Goal: Task Accomplishment & Management: Manage account settings

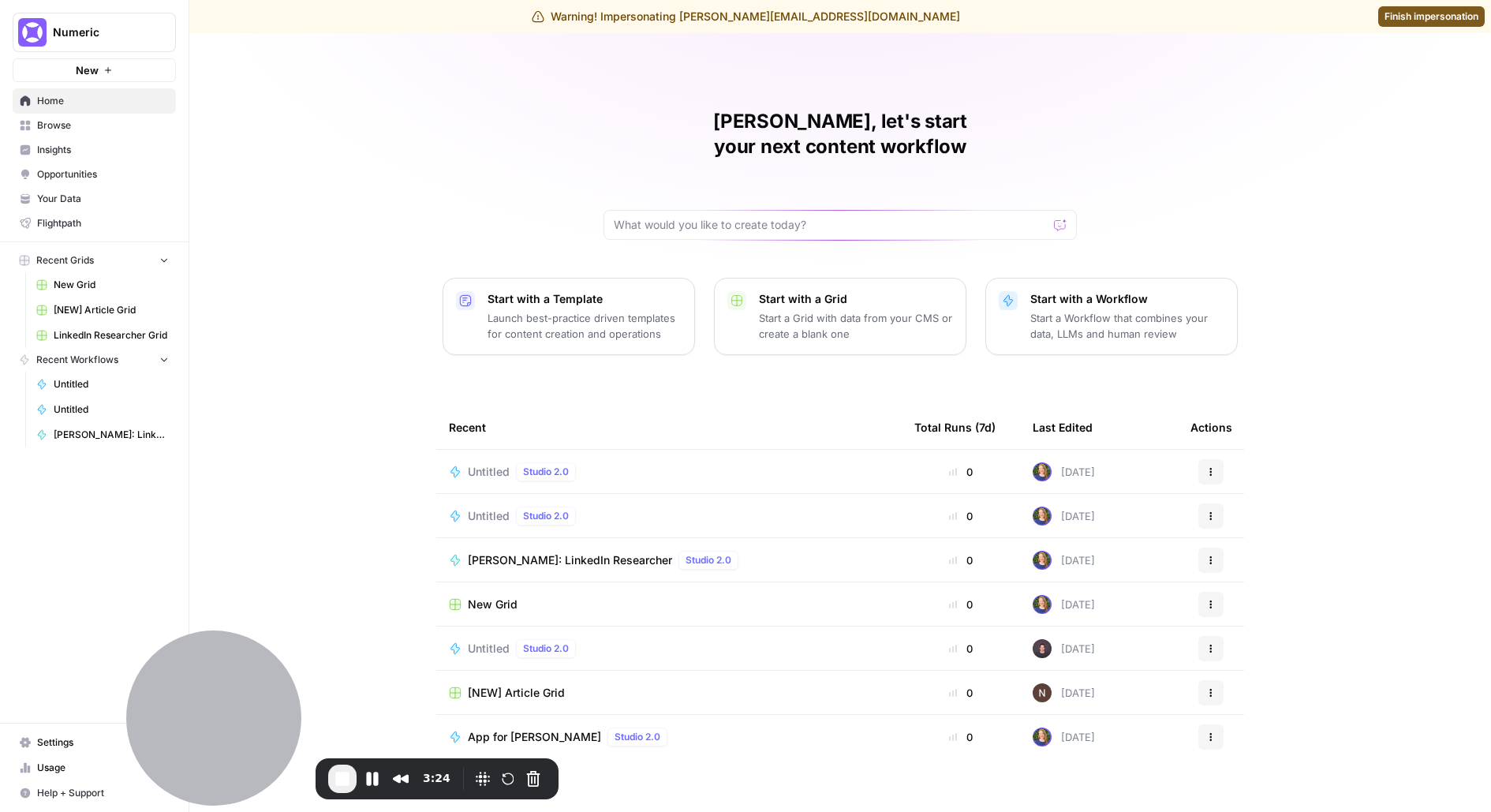
click at [34, 746] on link "Settings" at bounding box center [95, 742] width 164 height 26
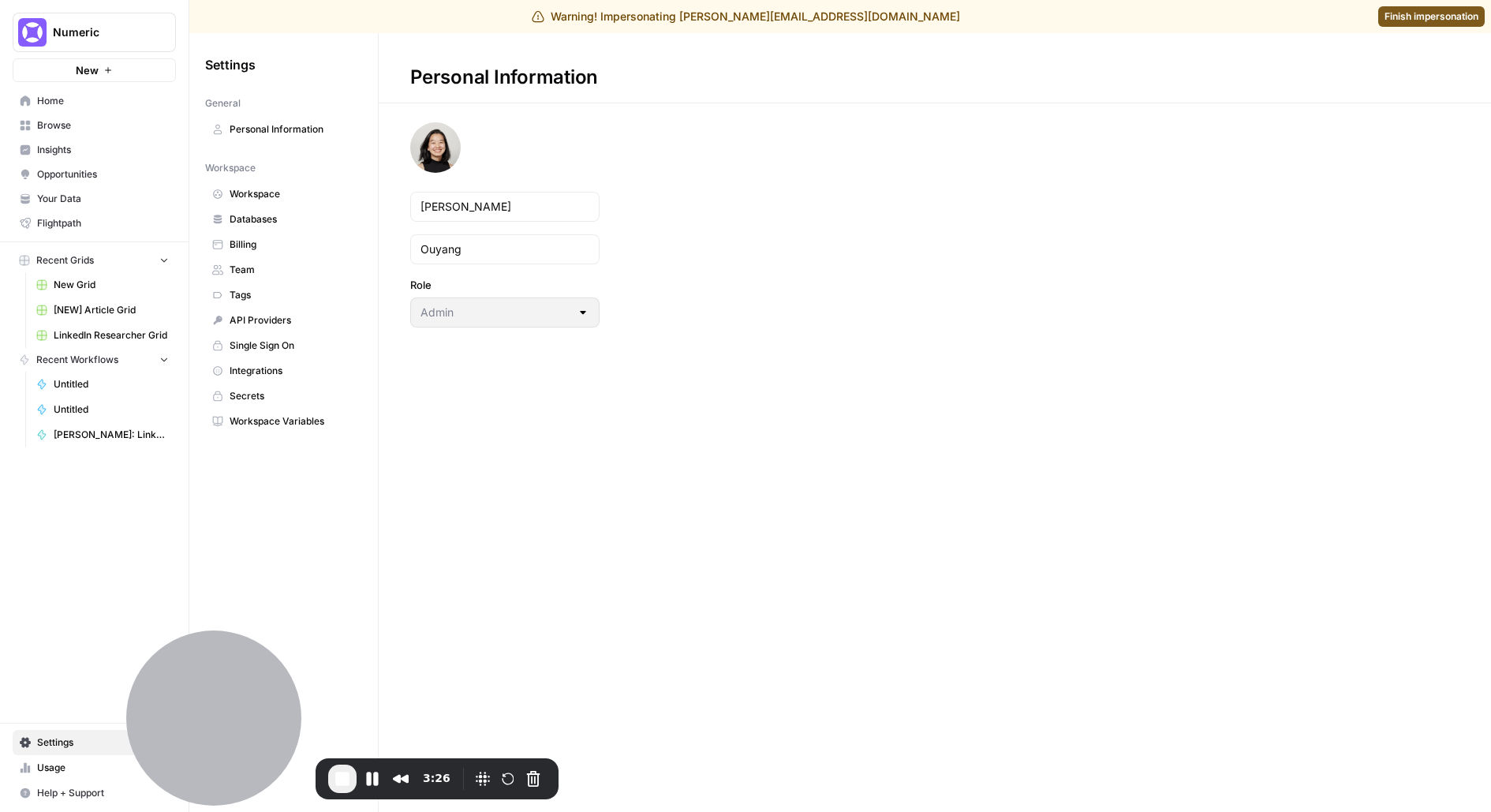
click at [252, 266] on span "Team" at bounding box center [291, 269] width 125 height 14
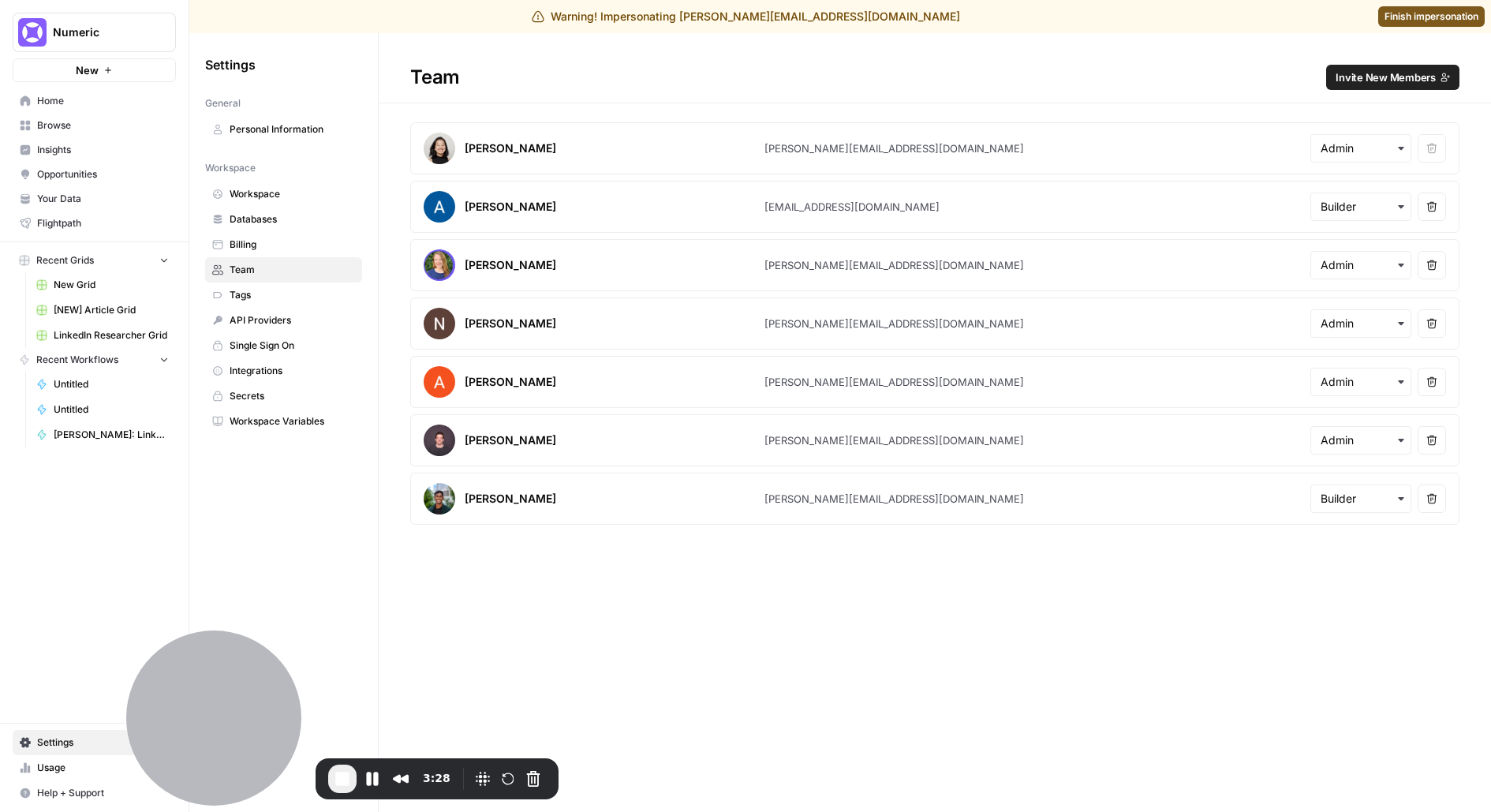
click at [1396, 83] on span "Invite New Members" at bounding box center [1386, 77] width 101 height 16
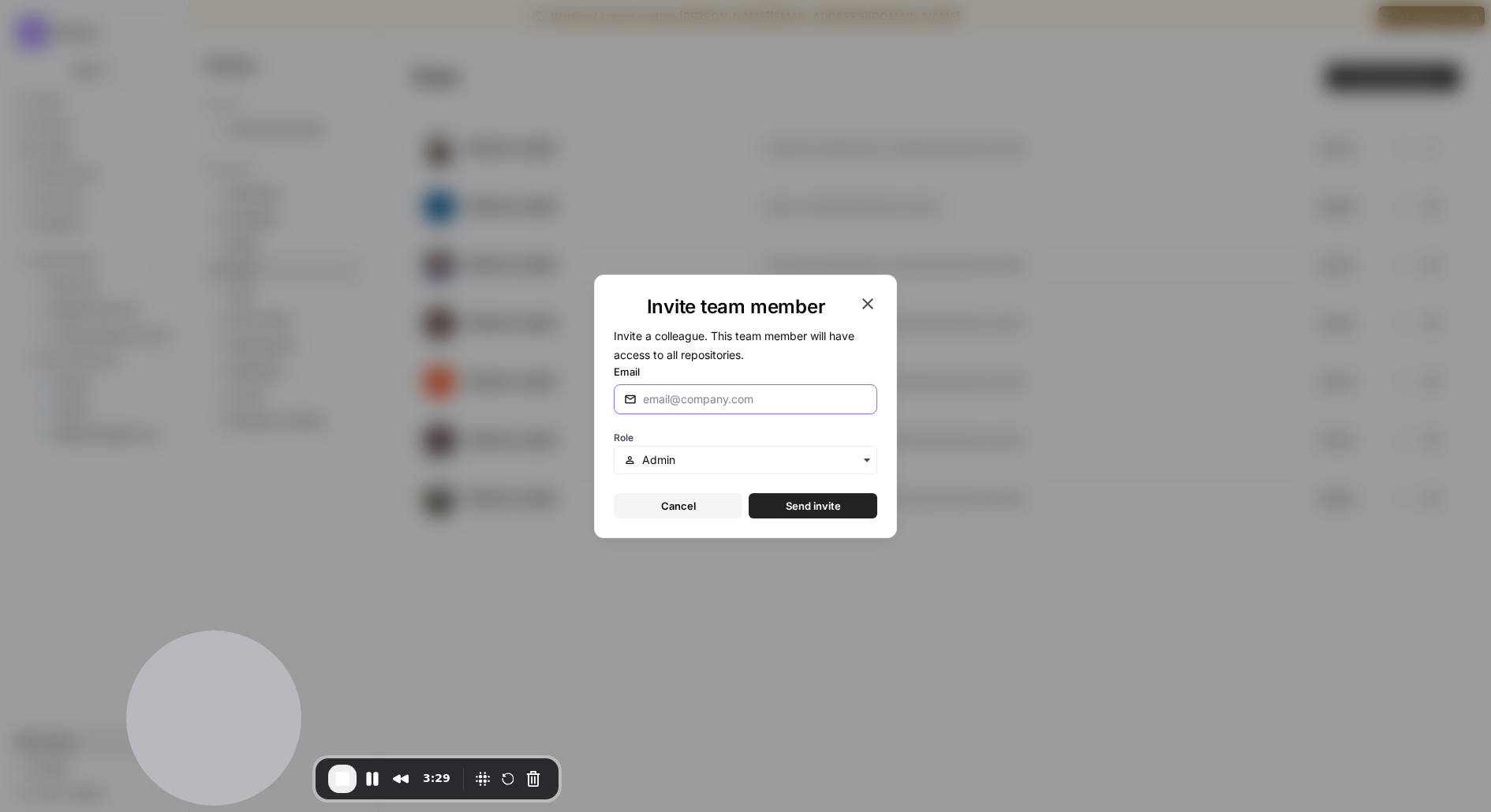
click at [713, 404] on input "Email" at bounding box center [755, 399] width 224 height 16
type input "[PERSON_NAME][EMAIL_ADDRESS][DOMAIN_NAME]"
click at [862, 296] on icon "button" at bounding box center [867, 303] width 19 height 19
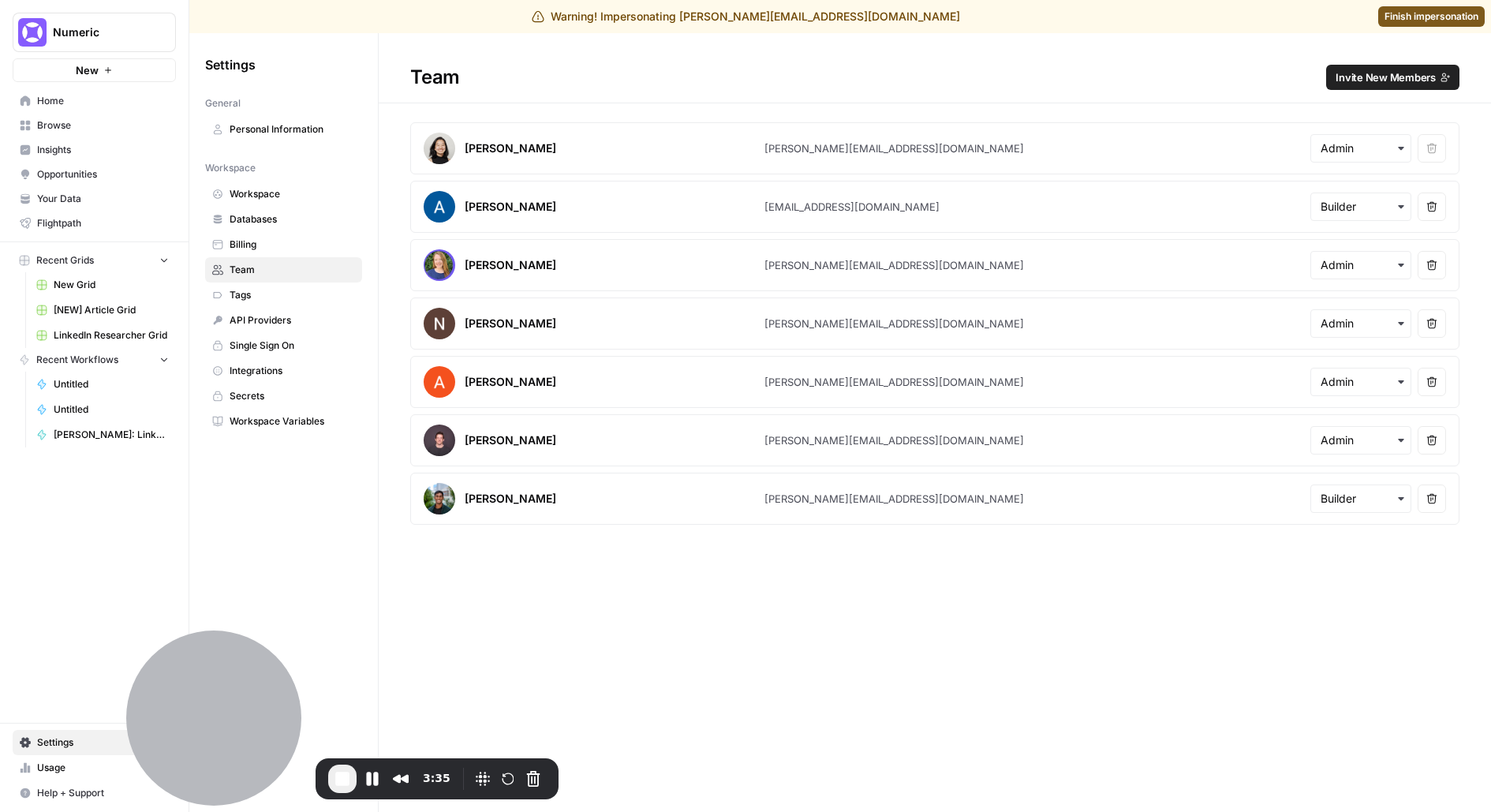
drag, startPoint x: 755, startPoint y: 11, endPoint x: 1157, endPoint y: 11, distance: 402.0
click at [1157, 11] on div "Warning! Impersonating [PERSON_NAME][EMAIL_ADDRESS][DOMAIN_NAME] Finish imperso…" at bounding box center [746, 16] width 1491 height 33
click at [1391, 17] on span "Finish impersonation" at bounding box center [1431, 16] width 94 height 14
